Goal: Task Accomplishment & Management: Complete application form

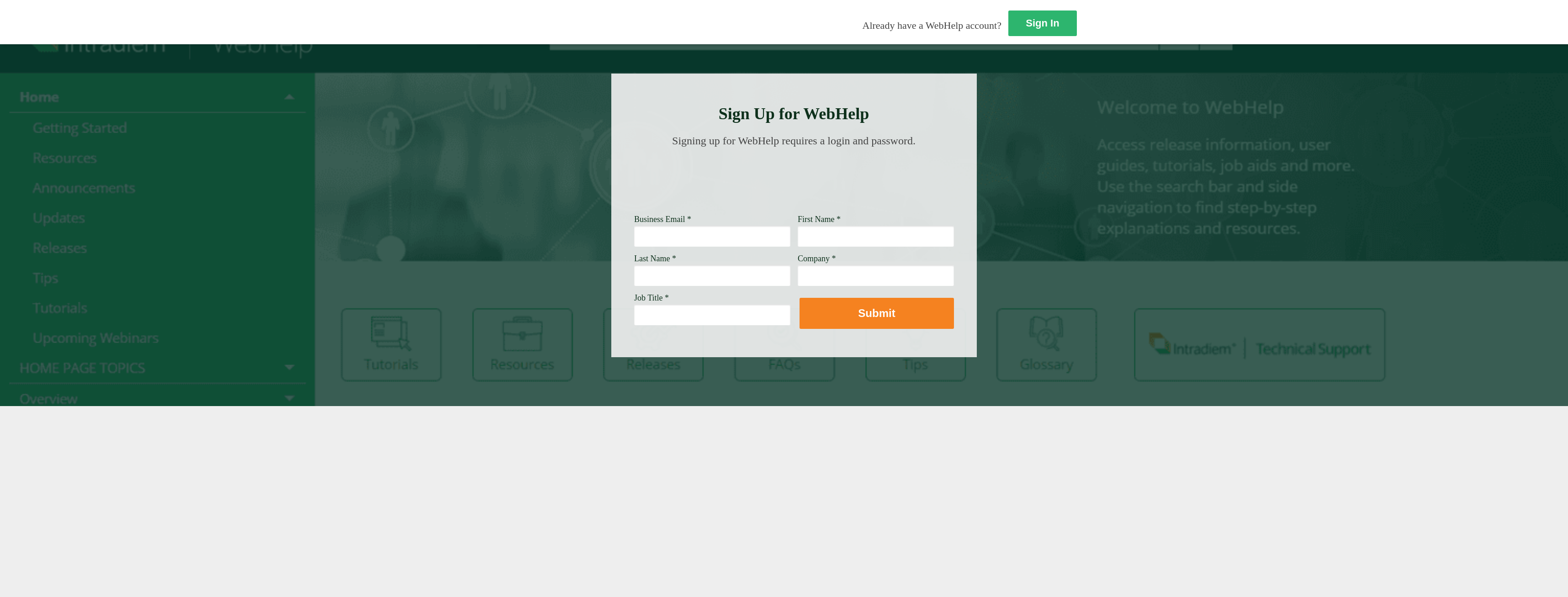
click at [634, 240] on input "Business Email *" at bounding box center [712, 236] width 156 height 21
type input "[PERSON_NAME][EMAIL_ADDRESS][PERSON_NAME][DOMAIN_NAME]"
type input "[PERSON_NAME]"
type input "[PERSON_NAME] Fargo"
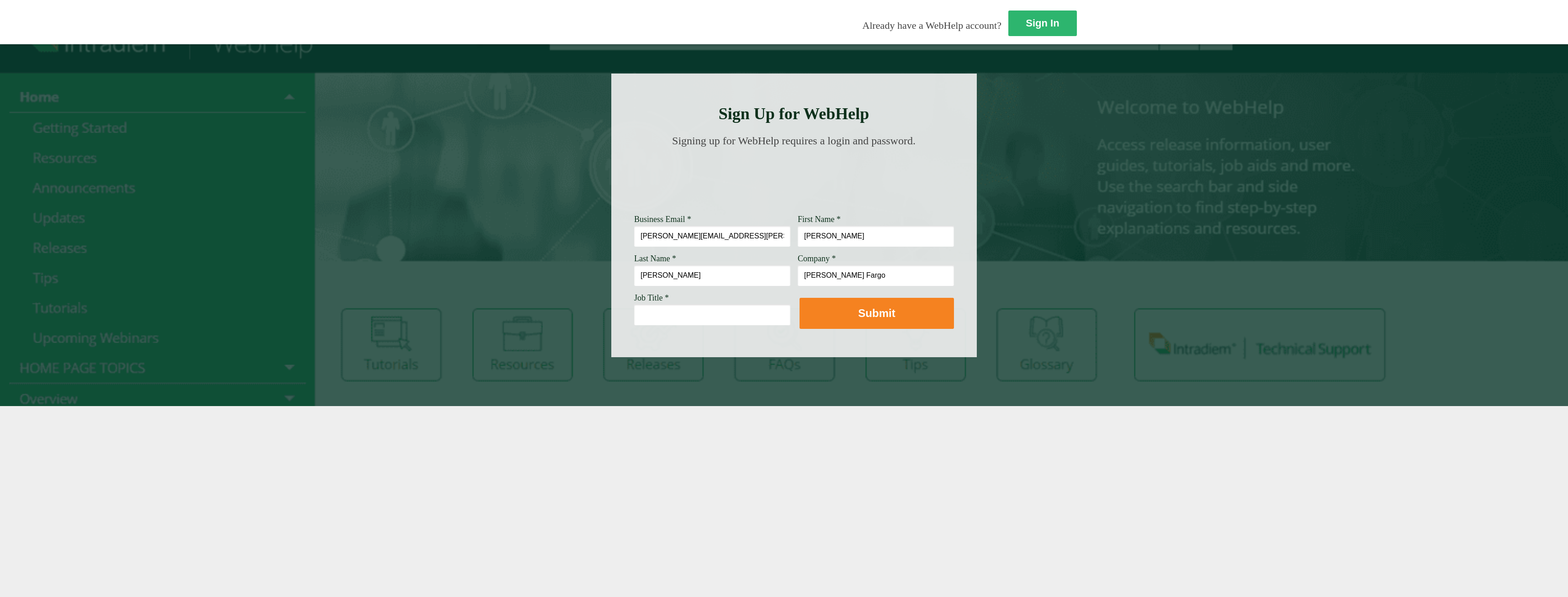
drag, startPoint x: 234, startPoint y: 240, endPoint x: 187, endPoint y: 476, distance: 240.6
click at [187, 476] on div "Sign In Already have a WebHelp account? Sign Up for WebHelp Business Email * [P…" at bounding box center [784, 298] width 1568 height 597
click at [634, 318] on input "Job Title *" at bounding box center [712, 315] width 156 height 21
type input "Lead Customer Service Representative"
click at [800, 298] on button "Submit" at bounding box center [877, 313] width 155 height 31
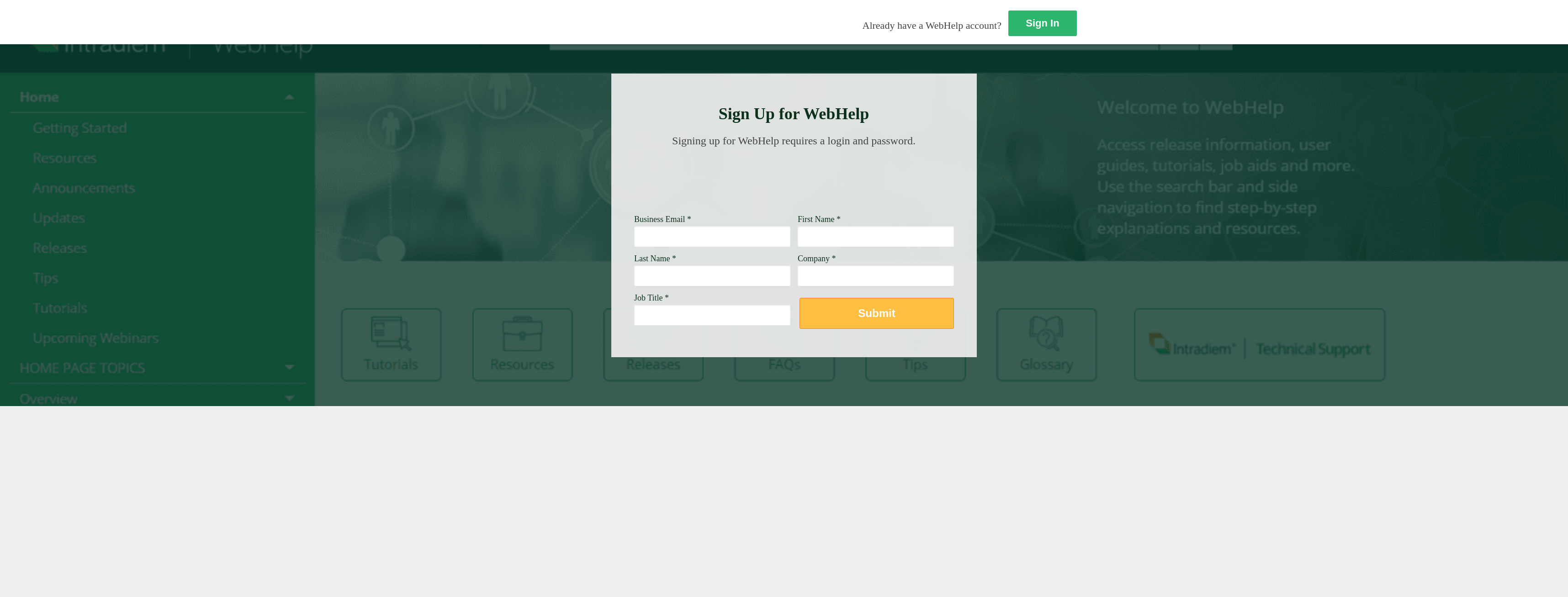
click at [800, 326] on button "Submit" at bounding box center [877, 313] width 155 height 31
